Goal: Task Accomplishment & Management: Use online tool/utility

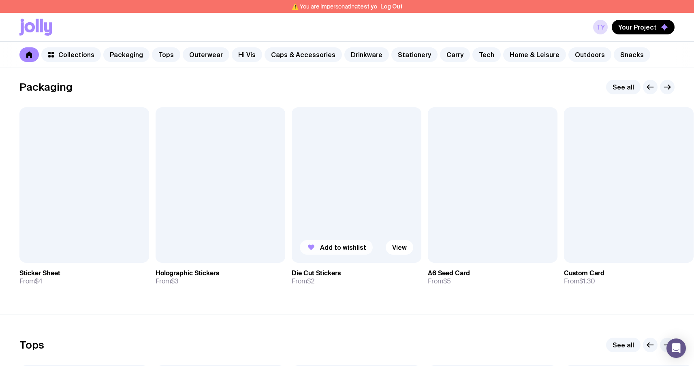
scroll to position [134, 0]
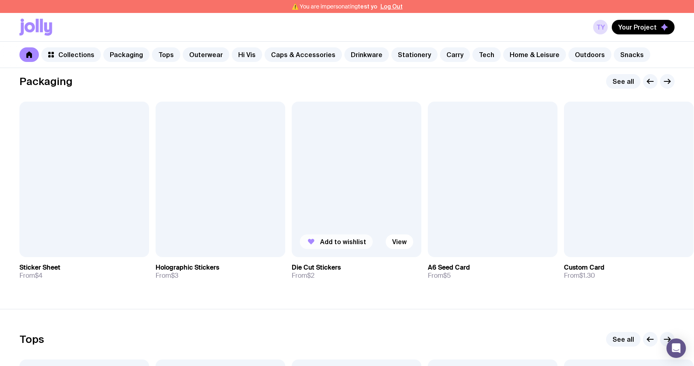
click at [339, 244] on span "Add to wishlist" at bounding box center [343, 242] width 46 height 8
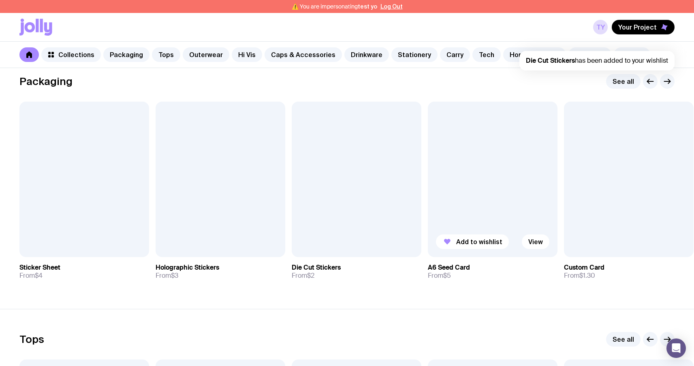
scroll to position [0, 0]
click at [460, 239] on span "Add to wishlist" at bounding box center [479, 242] width 46 height 8
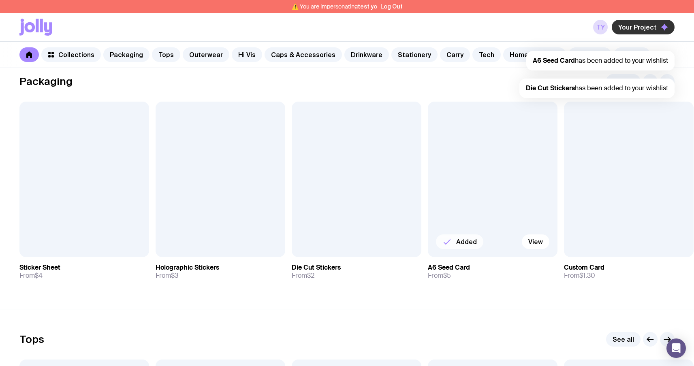
click at [658, 28] on button "Your Project" at bounding box center [642, 27] width 63 height 15
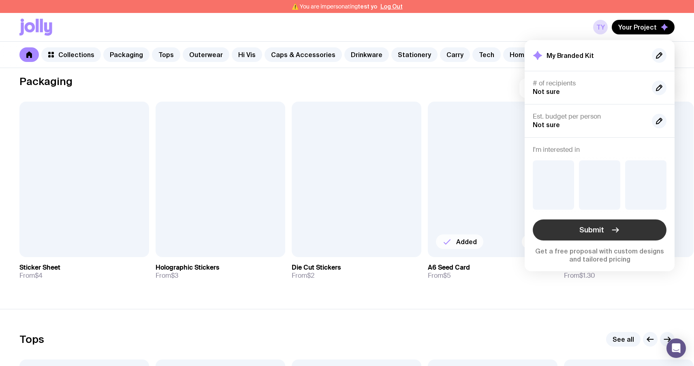
click at [599, 228] on span "Submit" at bounding box center [591, 230] width 25 height 10
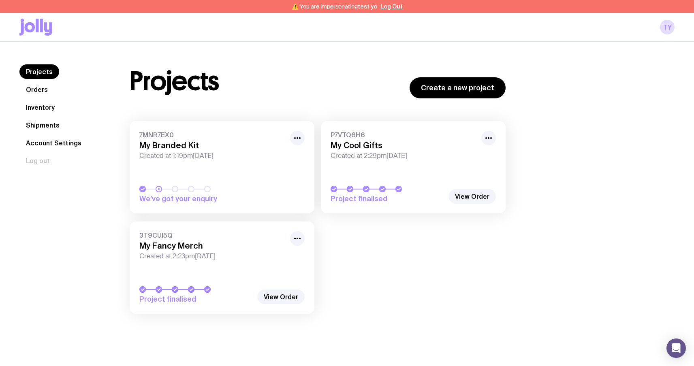
click at [151, 157] on span "Created at 1:19pm, Thu 11th Sep 2025" at bounding box center [212, 156] width 146 height 8
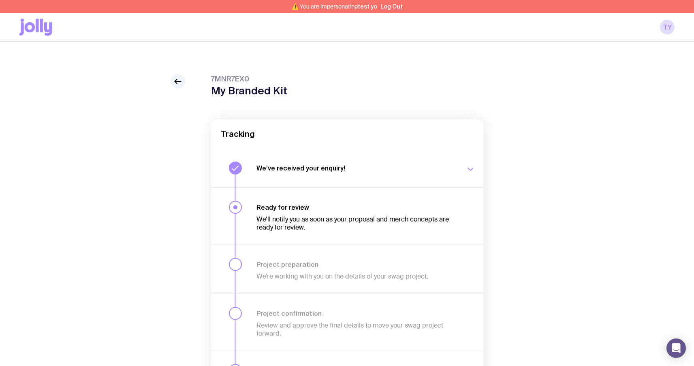
click at [221, 78] on span "7MNR7EX0" at bounding box center [249, 79] width 76 height 10
copy span "7MNR7EX0"
